Goal: Check status: Check status

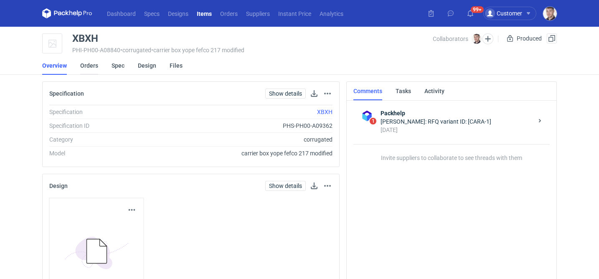
click at [95, 66] on link "Orders" at bounding box center [89, 65] width 18 height 18
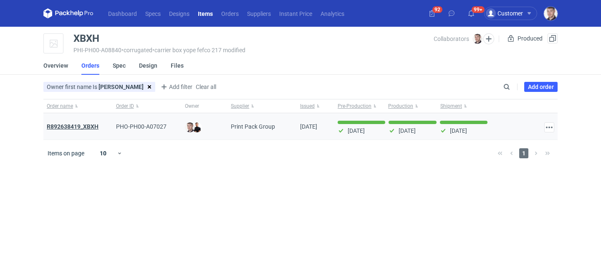
click at [89, 124] on strong "R892638419_XBXH" at bounding box center [73, 126] width 52 height 7
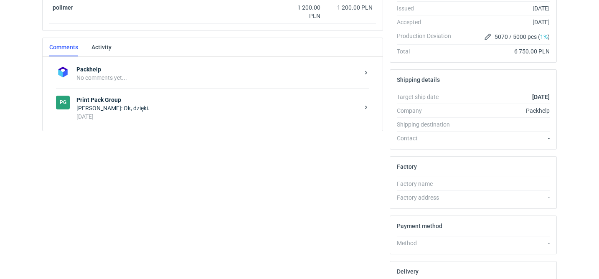
click at [183, 109] on div "[PERSON_NAME]: Ok, dzięki." at bounding box center [217, 108] width 283 height 8
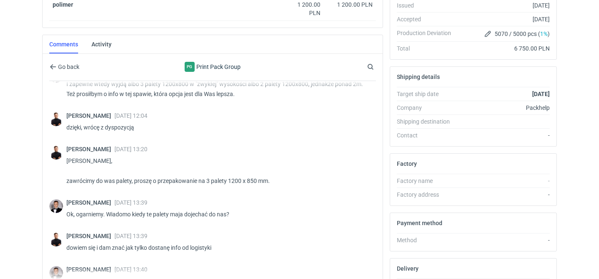
scroll to position [706, 0]
